Goal: Task Accomplishment & Management: Use online tool/utility

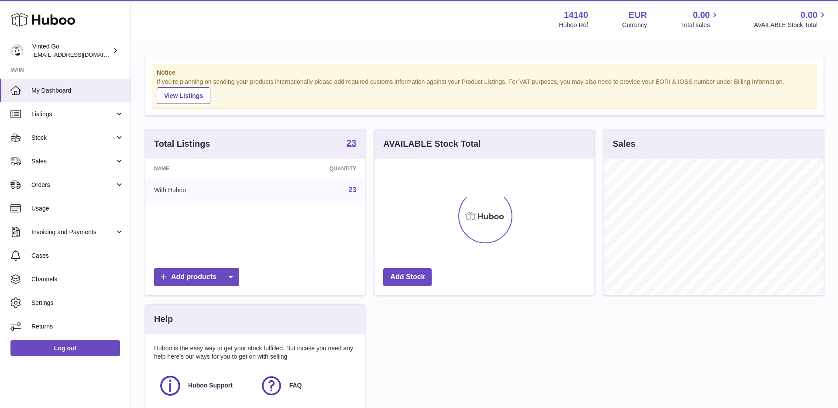
scroll to position [136, 220]
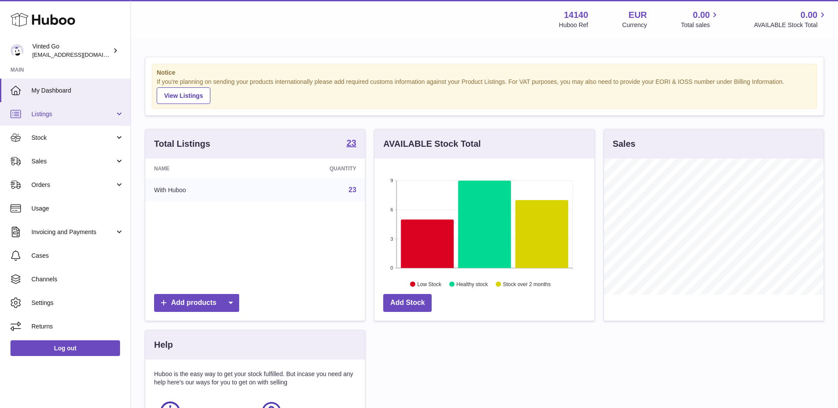
click at [46, 116] on span "Listings" at bounding box center [72, 114] width 83 height 8
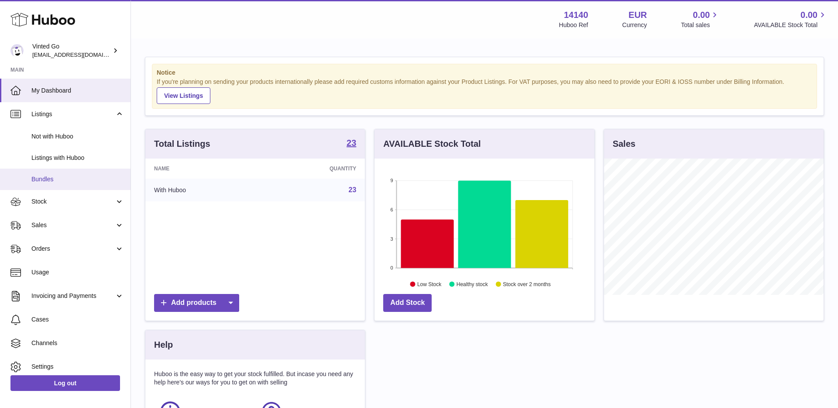
click at [69, 174] on link "Bundles" at bounding box center [65, 179] width 131 height 21
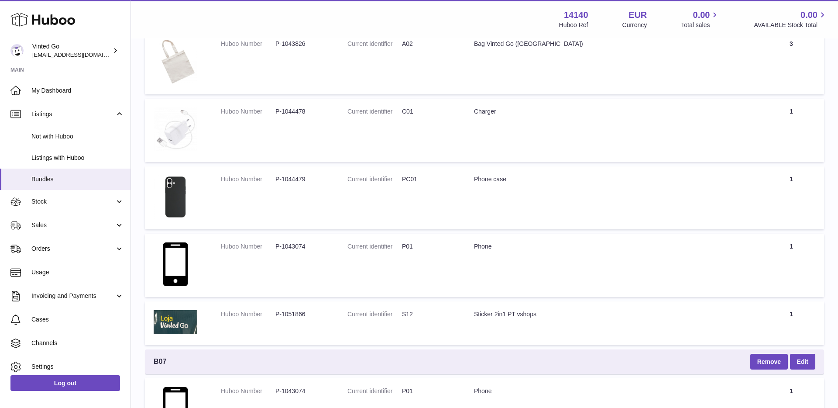
scroll to position [211, 0]
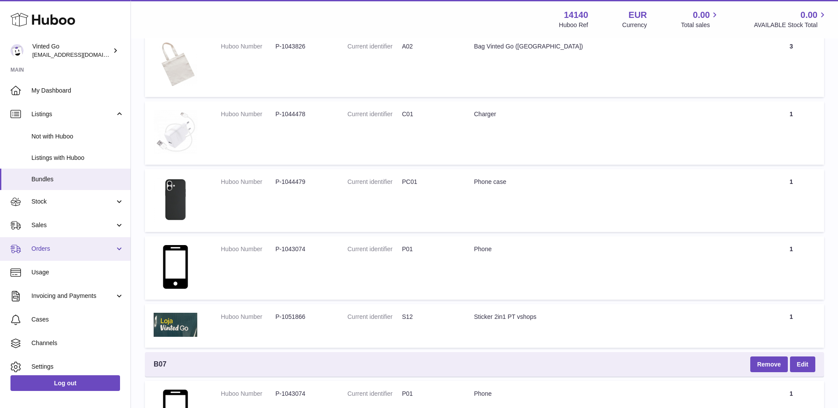
click at [65, 253] on link "Orders" at bounding box center [65, 249] width 131 height 24
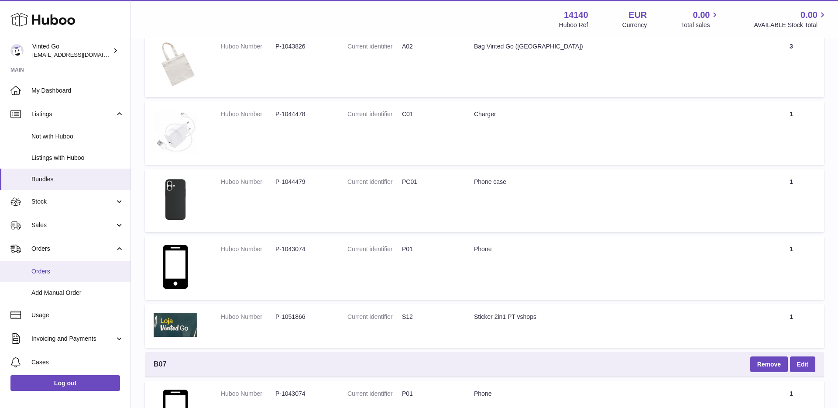
click at [68, 272] on span "Orders" at bounding box center [77, 271] width 93 height 8
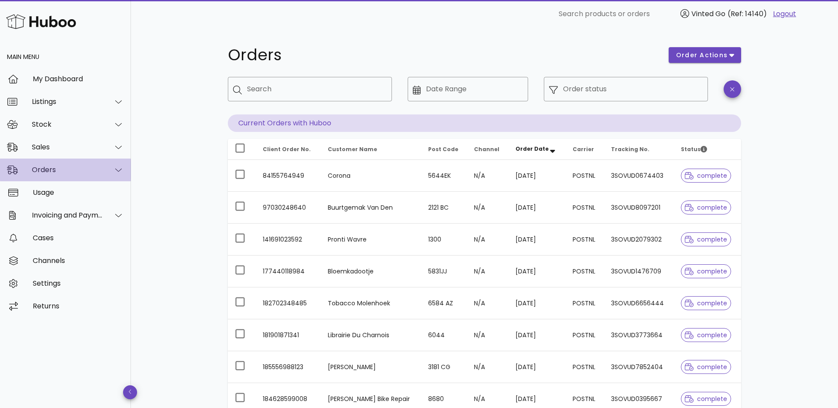
click at [59, 169] on div "Orders" at bounding box center [67, 169] width 71 height 8
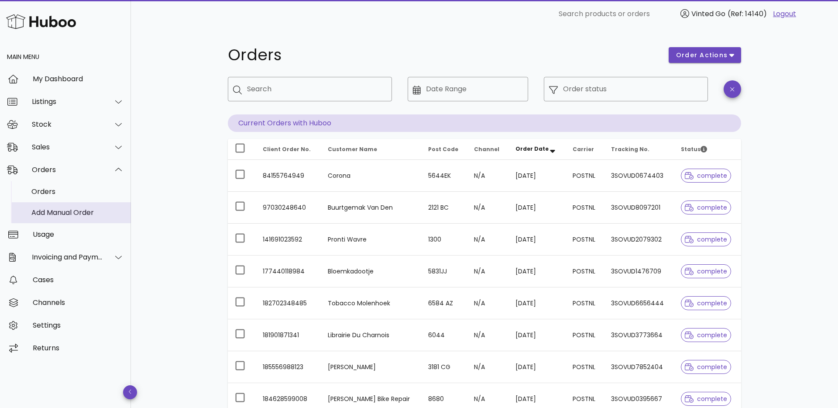
click at [78, 210] on div "Add Manual Order" at bounding box center [77, 212] width 93 height 8
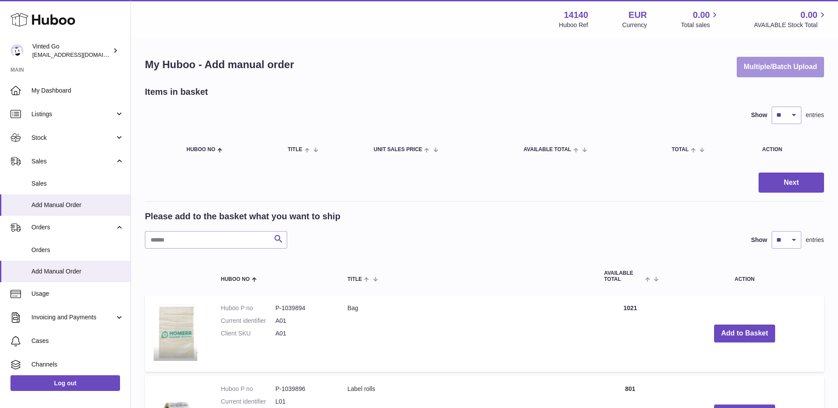
click at [779, 69] on button "Multiple/Batch Upload" at bounding box center [780, 67] width 87 height 21
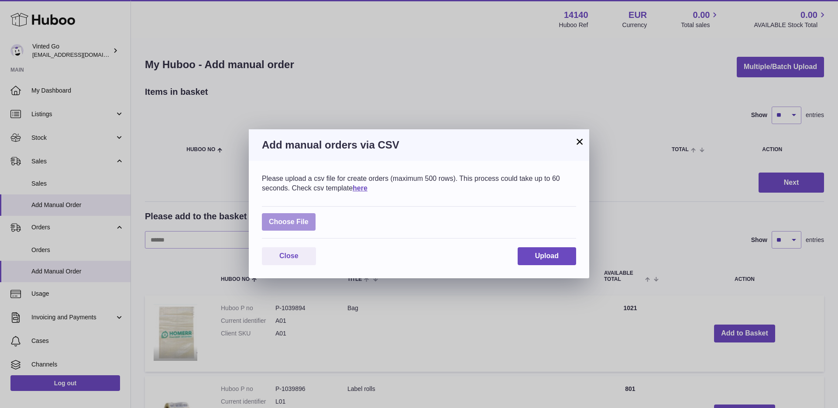
click at [303, 224] on label at bounding box center [289, 222] width 54 height 18
click at [309, 218] on input "file" at bounding box center [309, 217] width 0 height 0
type input "**********"
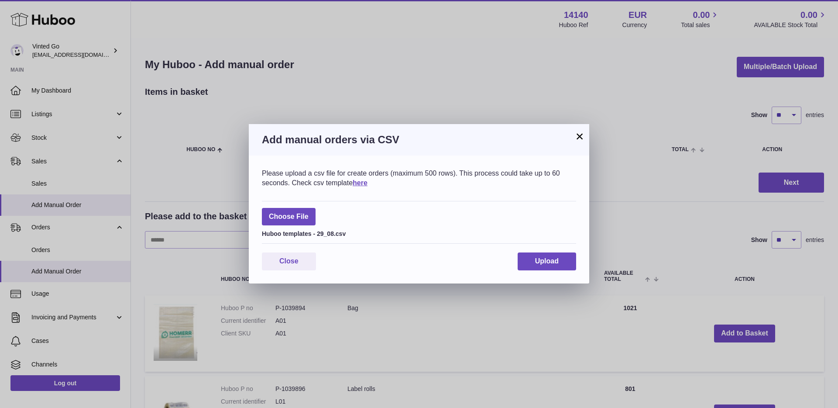
click at [579, 262] on div "Please upload a csv file for create orders (maximum 500 rows). This process cou…" at bounding box center [419, 219] width 341 height 128
click at [564, 262] on button "Upload" at bounding box center [547, 261] width 59 height 18
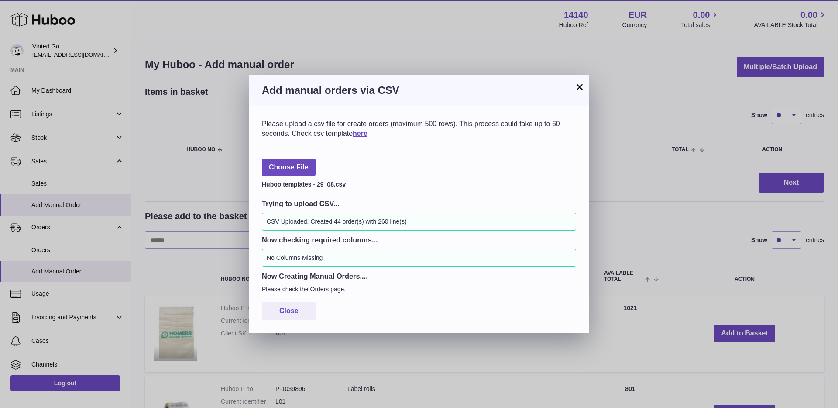
click at [583, 86] on button "×" at bounding box center [580, 87] width 10 height 10
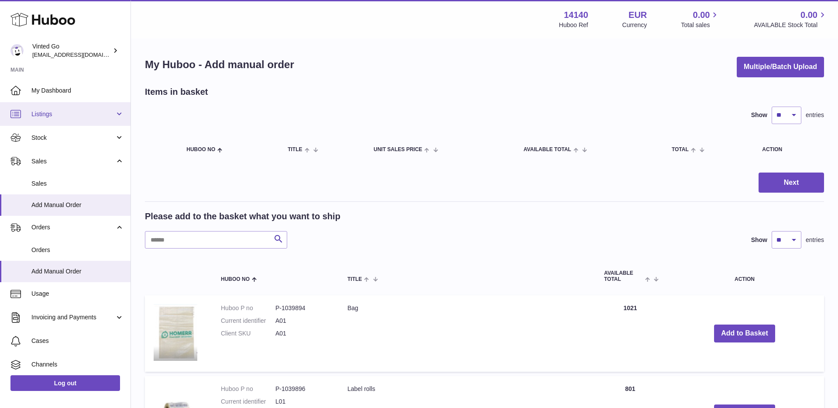
click at [66, 120] on link "Listings" at bounding box center [65, 114] width 131 height 24
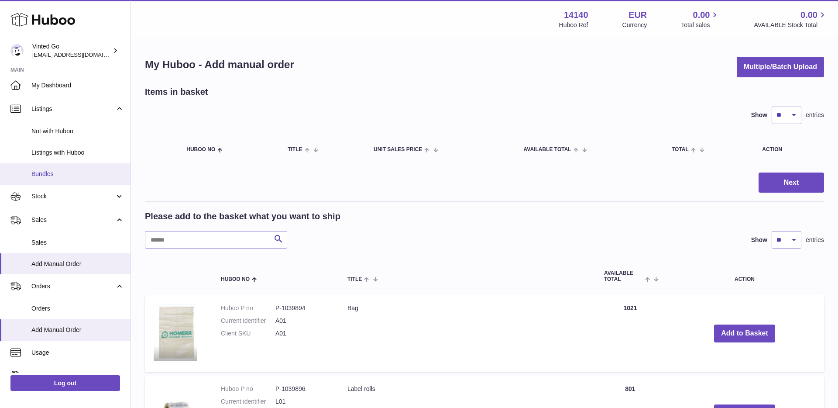
scroll to position [3, 0]
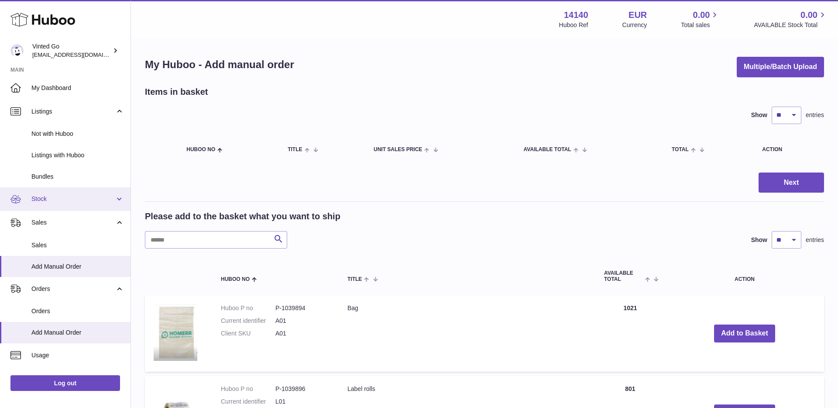
click at [74, 204] on link "Stock" at bounding box center [65, 199] width 131 height 24
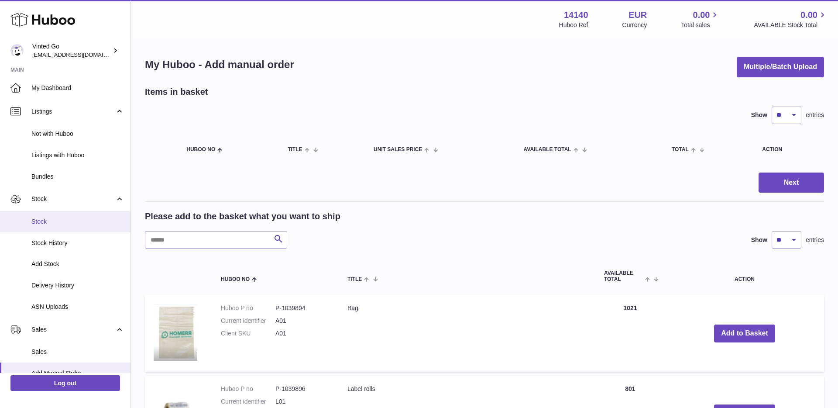
click at [72, 218] on span "Stock" at bounding box center [77, 221] width 93 height 8
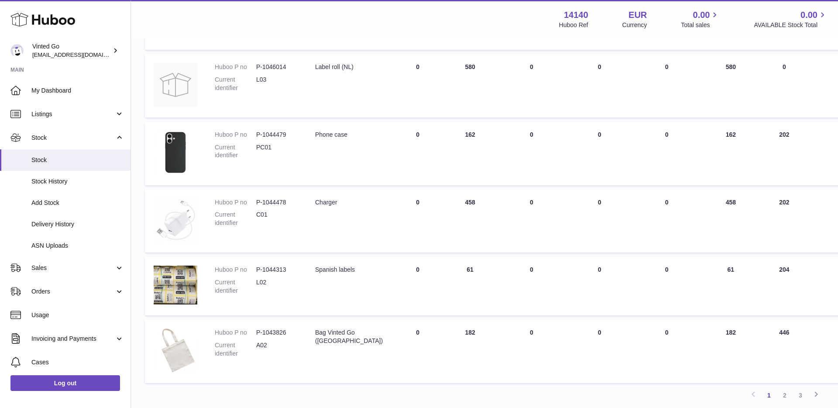
scroll to position [479, 0]
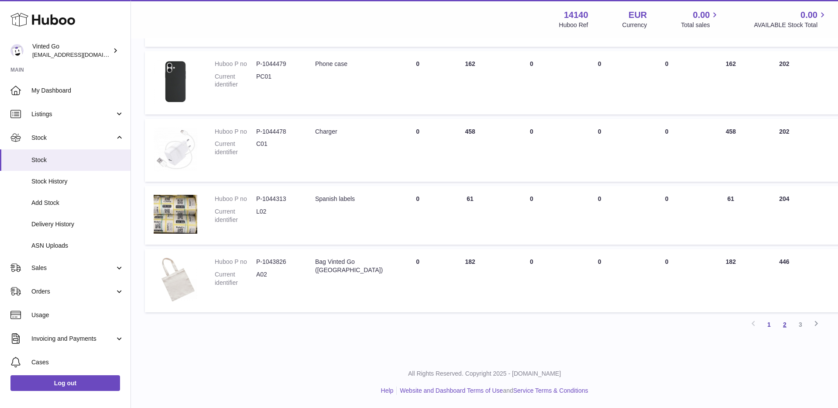
click at [786, 329] on link "2" at bounding box center [785, 325] width 16 height 16
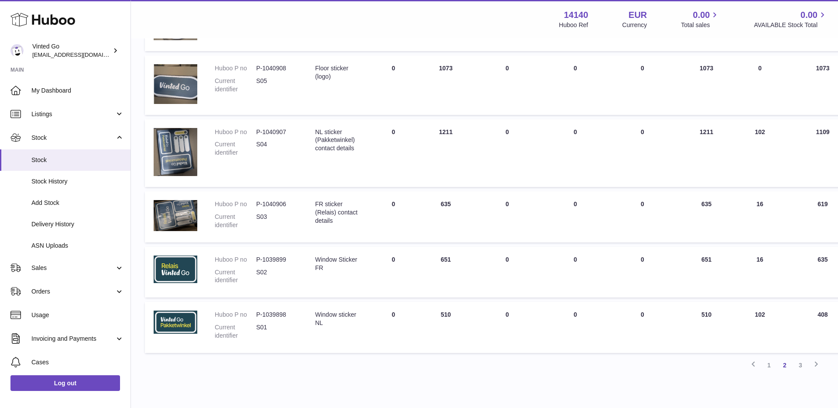
scroll to position [483, 0]
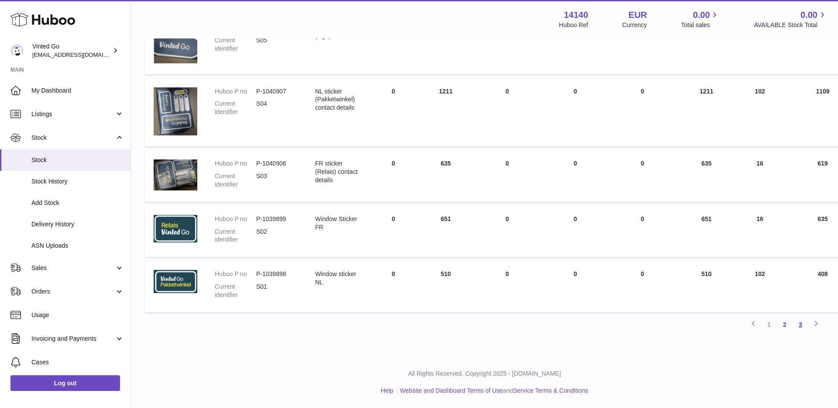
click at [802, 324] on link "3" at bounding box center [801, 325] width 16 height 16
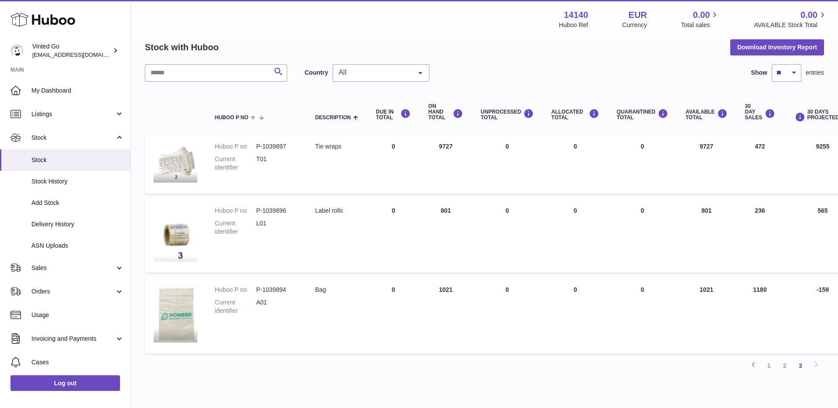
scroll to position [39, 0]
click at [769, 366] on link "1" at bounding box center [769, 366] width 16 height 16
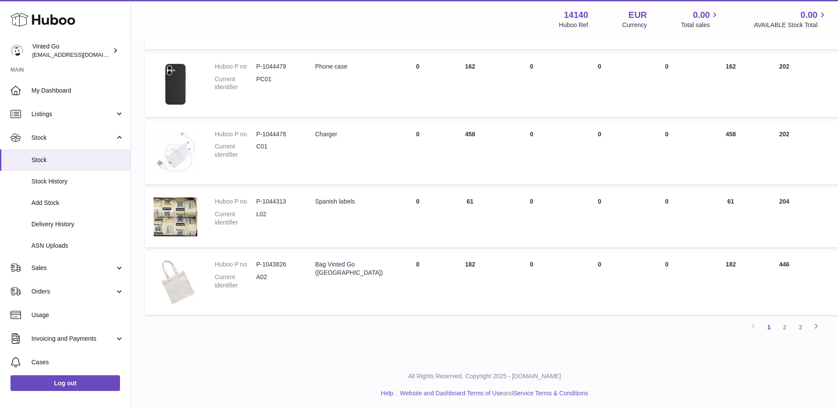
scroll to position [479, 0]
